Goal: Information Seeking & Learning: Learn about a topic

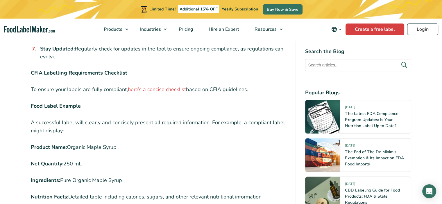
scroll to position [1046, 0]
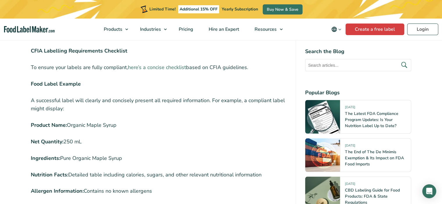
click at [153, 64] on link "here’s a concise checklist" at bounding box center [157, 67] width 58 height 7
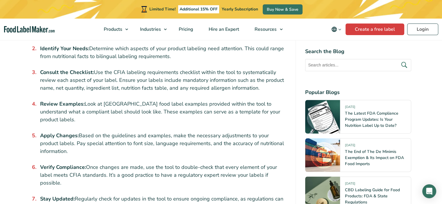
scroll to position [872, 0]
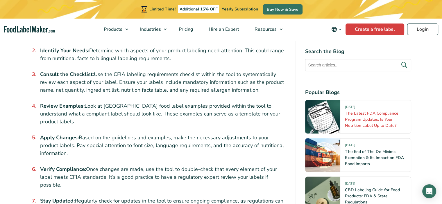
click at [369, 119] on link "The Latest FDA Compliance Program Updates: Is Your Nutrition Label Up to Date?" at bounding box center [371, 120] width 53 height 18
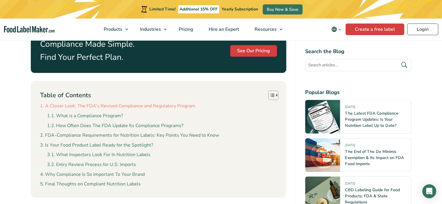
scroll to position [349, 0]
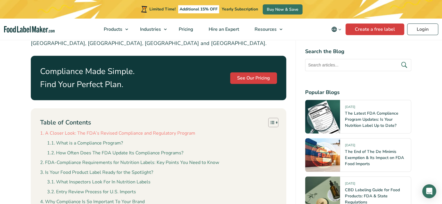
click at [155, 130] on link "A Closer Look: The FDA’s Revised Compliance and Regulatory Program" at bounding box center [117, 134] width 155 height 8
